Goal: Register for event/course

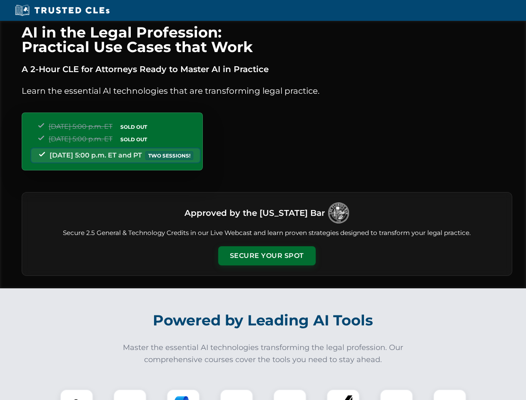
click at [266, 256] on button "Secure Your Spot" at bounding box center [266, 255] width 97 height 19
click at [77, 394] on img at bounding box center [77, 405] width 24 height 24
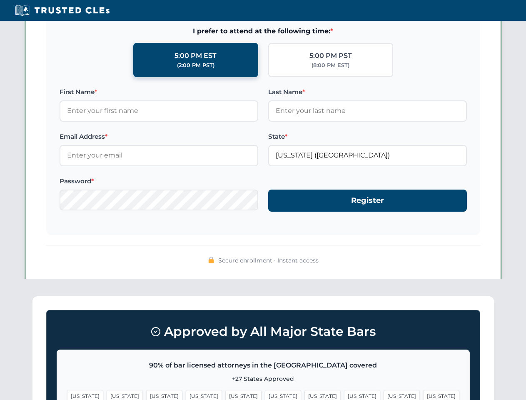
click at [304, 394] on span "[US_STATE]" at bounding box center [322, 396] width 36 height 12
click at [383, 394] on span "[US_STATE]" at bounding box center [401, 396] width 36 height 12
